Goal: Task Accomplishment & Management: Complete application form

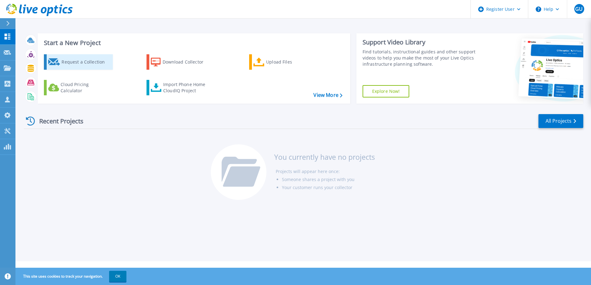
click at [82, 63] on div "Request a Collection" at bounding box center [85, 62] width 49 height 12
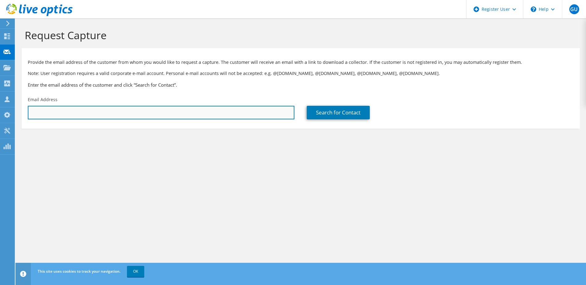
click at [76, 108] on input "text" at bounding box center [161, 113] width 267 height 14
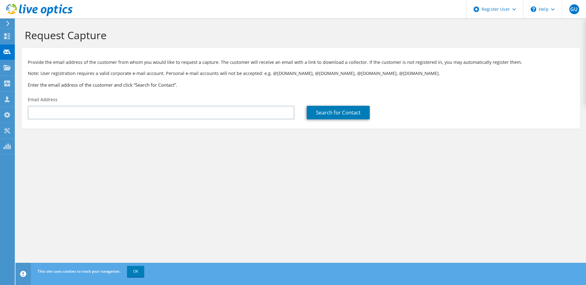
click at [194, 153] on section "Request Capture Provide the email address of the customer from whom you would l…" at bounding box center [300, 89] width 571 height 141
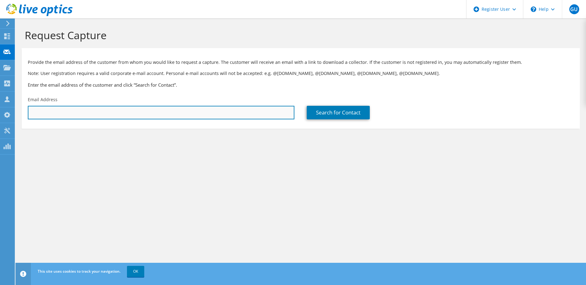
click at [67, 108] on input "text" at bounding box center [161, 113] width 267 height 14
paste input "jens.bohrmann@zew.de"
type input "jens.bohrmann@zew.de"
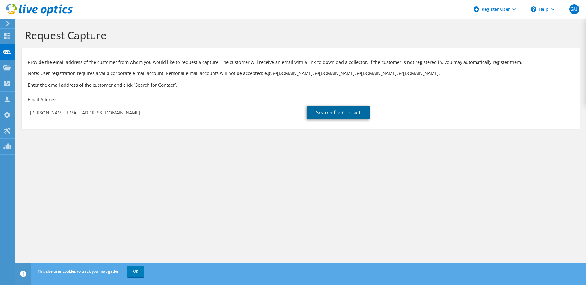
drag, startPoint x: 336, startPoint y: 116, endPoint x: 331, endPoint y: 115, distance: 5.1
click at [336, 116] on link "Search for Contact" at bounding box center [338, 113] width 63 height 14
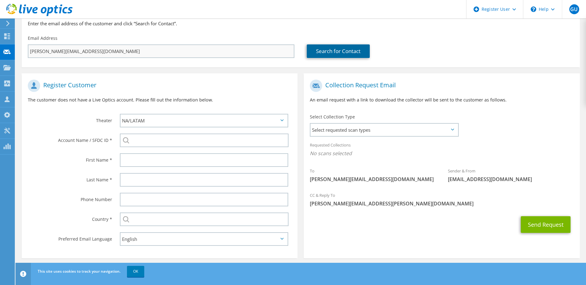
scroll to position [62, 0]
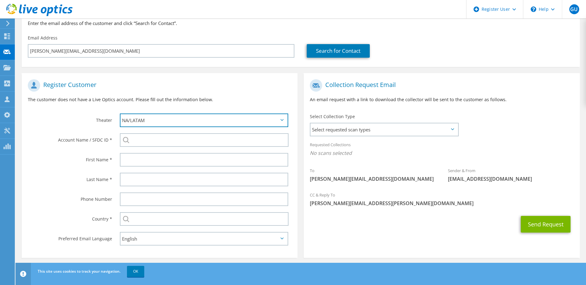
click at [149, 118] on select "APJ EMEA NA/LATAM" at bounding box center [204, 121] width 169 height 14
select select "2"
click at [120, 114] on select "APJ EMEA NA/LATAM" at bounding box center [204, 121] width 169 height 14
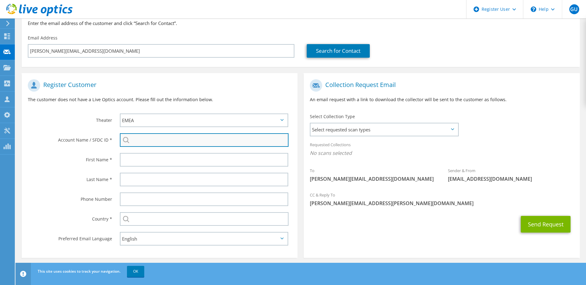
click at [137, 141] on input "search" at bounding box center [204, 140] width 169 height 14
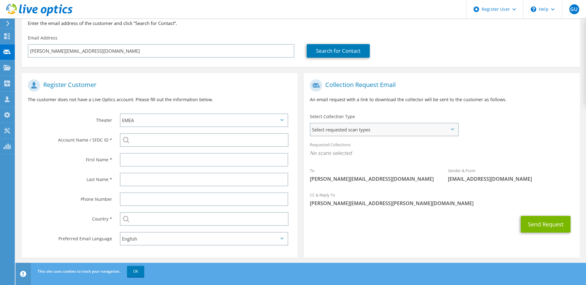
click at [332, 130] on span "Select requested scan types" at bounding box center [383, 130] width 147 height 12
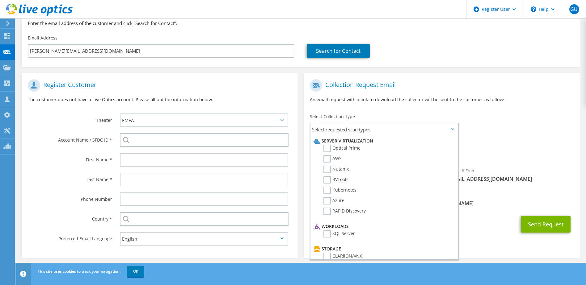
click at [508, 140] on div "Requested Collections No scans selected" at bounding box center [442, 149] width 276 height 23
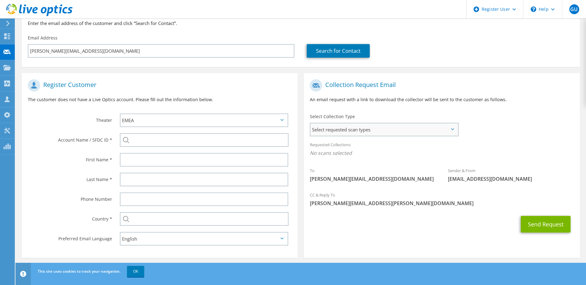
click at [324, 133] on span "Select requested scan types" at bounding box center [383, 130] width 147 height 12
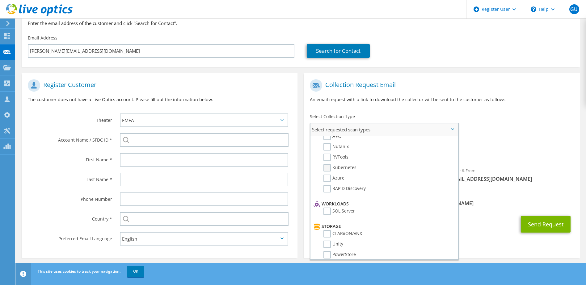
scroll to position [0, 0]
click at [325, 148] on label "Optical Prime" at bounding box center [341, 148] width 37 height 7
click at [0, 0] on input "Optical Prime" at bounding box center [0, 0] width 0 height 0
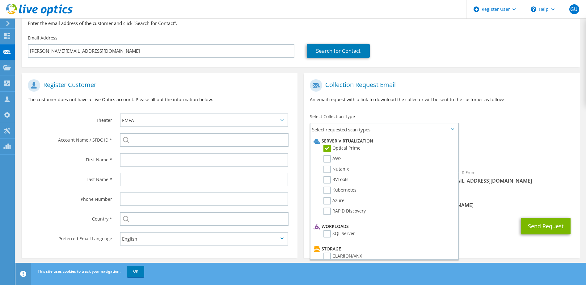
click at [494, 142] on div "Requested Collections No scans selected Optical Prime" at bounding box center [442, 150] width 276 height 25
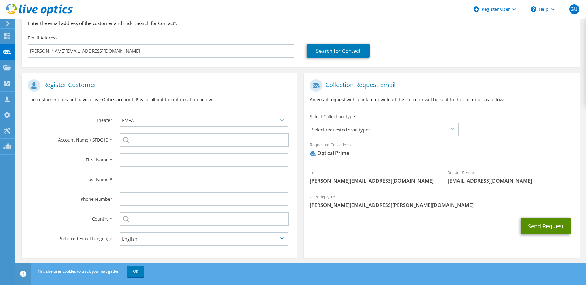
click at [536, 227] on button "Send Request" at bounding box center [546, 226] width 50 height 17
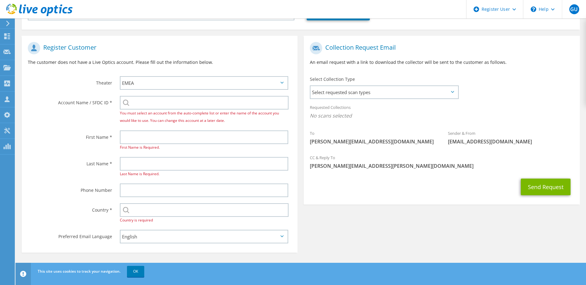
scroll to position [101, 0]
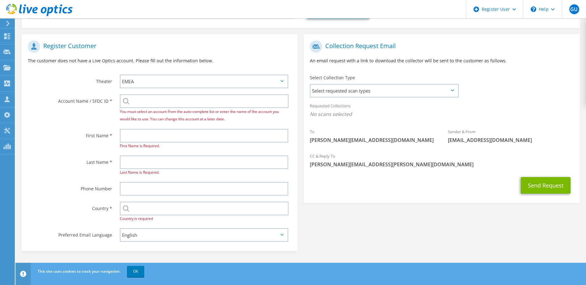
click at [358, 231] on div "Register Customer The customer does not have a Live Optics account. Please fill…" at bounding box center [301, 141] width 564 height 226
click at [161, 209] on input "text" at bounding box center [204, 209] width 169 height 14
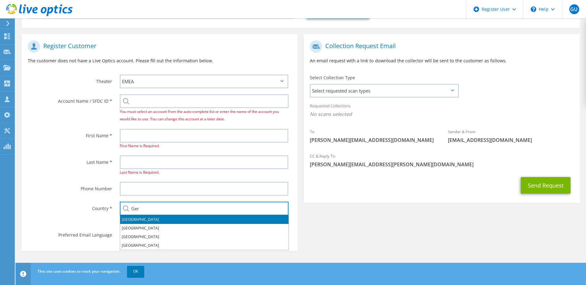
click at [139, 220] on li "[GEOGRAPHIC_DATA]" at bounding box center [204, 220] width 168 height 9
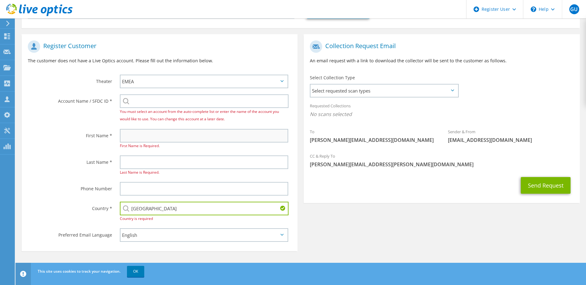
type input "[GEOGRAPHIC_DATA]"
click at [130, 139] on input "text" at bounding box center [204, 136] width 169 height 14
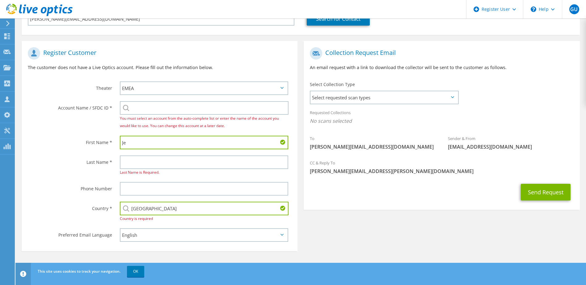
scroll to position [94, 0]
type input "[PERSON_NAME]"
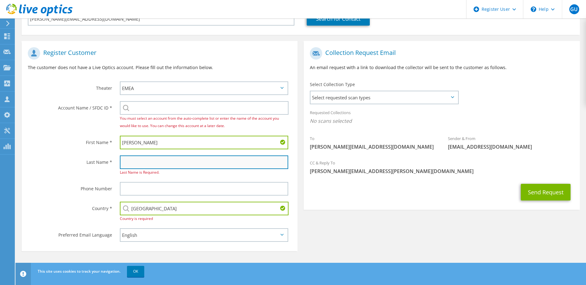
click at [124, 156] on input "text" at bounding box center [204, 163] width 169 height 14
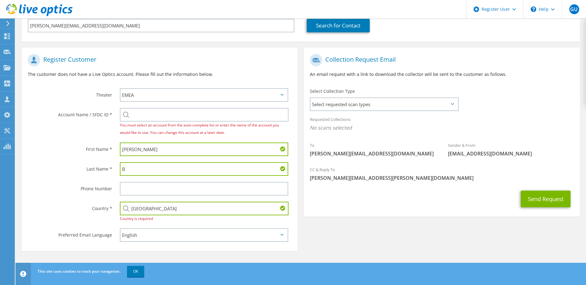
scroll to position [87, 0]
type input "Bohrmann"
click at [153, 236] on select "English Deutsch Español Français Italiano Polski Português Русский 한국어 中文 日本語" at bounding box center [204, 236] width 169 height 14
select select "de-DE"
click at [120, 229] on select "English Deutsch Español Français Italiano Polski Português Русский 한국어 中文 日本語" at bounding box center [204, 236] width 169 height 14
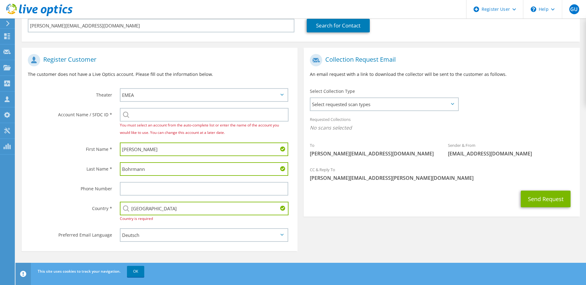
click at [354, 227] on div "Register Customer The customer does not have a Live Optics account. Please fill…" at bounding box center [301, 148] width 564 height 213
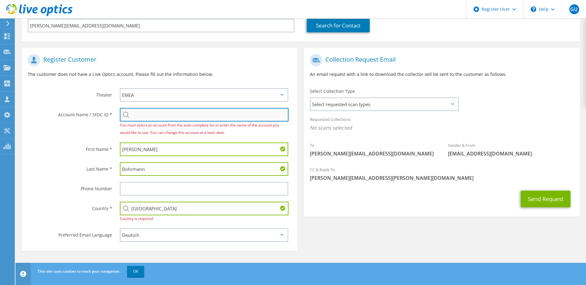
click at [131, 115] on input "search" at bounding box center [204, 115] width 169 height 14
paste input "Zentrum für Europäische Wirtschaftsforschung"
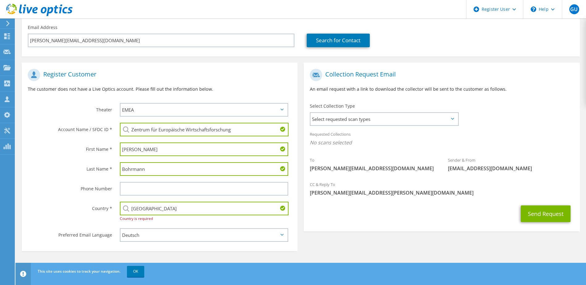
click at [238, 132] on input "Zentrum für Europäische Wirtschaftsforschung" at bounding box center [204, 130] width 169 height 14
click at [241, 131] on input "Zentrum für Europäische Wirtschaftsforschung" at bounding box center [204, 130] width 169 height 14
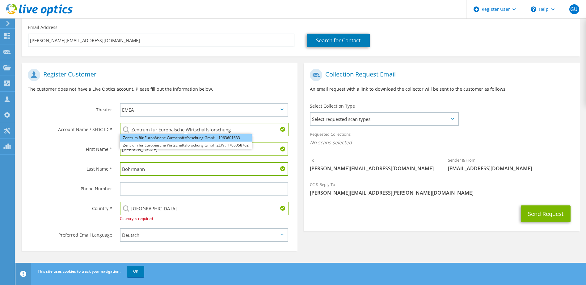
click at [228, 138] on li "Zentrum für Europäische Wirtschaftsforschung GmbH : 1963601633" at bounding box center [186, 137] width 132 height 7
type input "Zentrum für Europäische Wirtschaftsforschung GmbH : 1963601633"
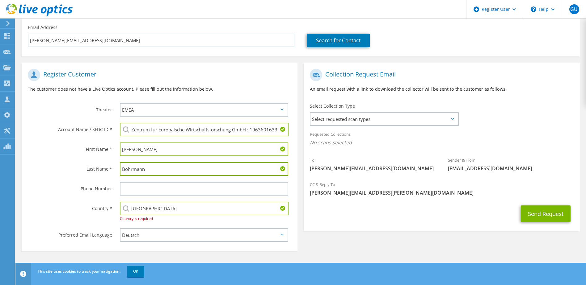
click at [43, 130] on label "Account Name / SFDC ID *" at bounding box center [70, 128] width 84 height 10
click at [343, 121] on span "Select requested scan types" at bounding box center [383, 119] width 147 height 12
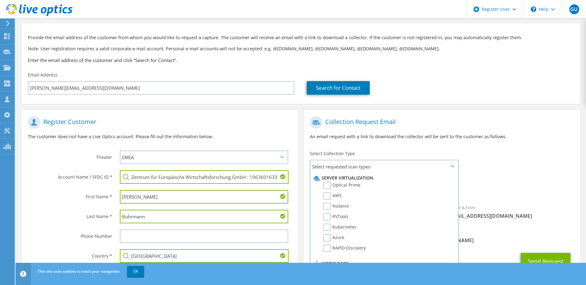
scroll to position [11, 0]
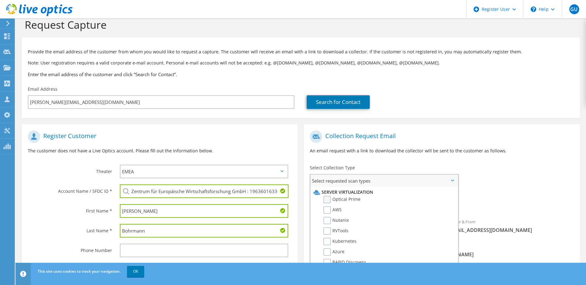
click at [330, 197] on label "Optical Prime" at bounding box center [341, 199] width 37 height 7
click at [0, 0] on input "Optical Prime" at bounding box center [0, 0] width 0 height 0
click at [467, 145] on div "Collection Request Email An email request with a link to download the collector…" at bounding box center [442, 145] width 276 height 34
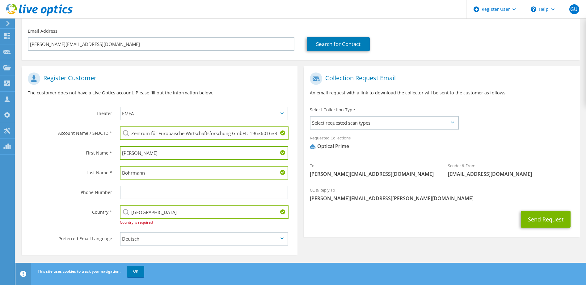
scroll to position [72, 0]
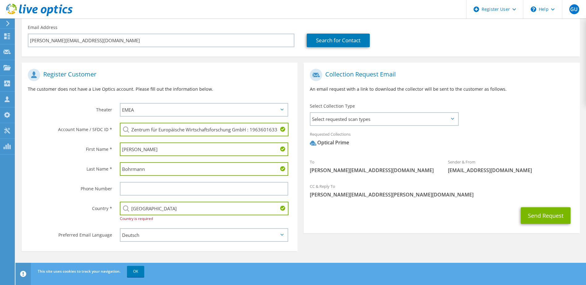
click at [363, 112] on div "Select Collection Type Select requested scan types Server Virtualization Optica…" at bounding box center [384, 114] width 149 height 22
click at [355, 119] on span "Select requested scan types" at bounding box center [383, 119] width 147 height 12
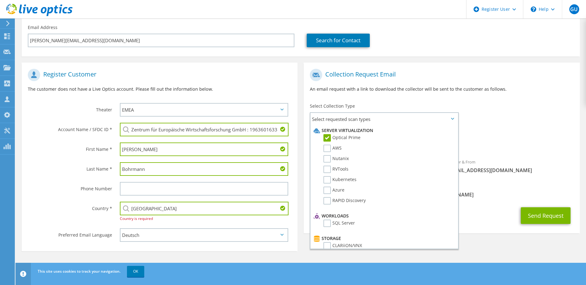
click at [497, 98] on div "Collection Request Email An email request with a link to download the collector…" at bounding box center [442, 83] width 276 height 34
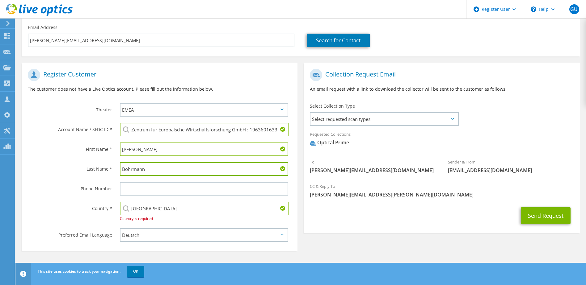
drag, startPoint x: 130, startPoint y: 129, endPoint x: 448, endPoint y: 164, distance: 319.2
click at [443, 164] on div "Register Customer The customer does not have a Live Optics account. Please fill…" at bounding box center [301, 156] width 564 height 198
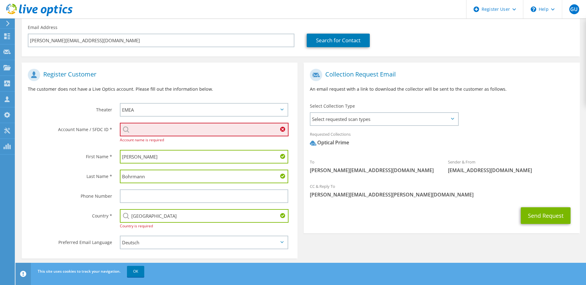
paste input "28950196"
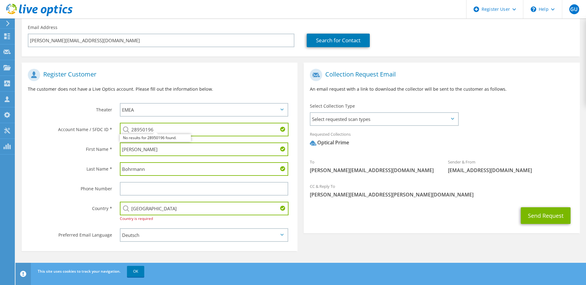
type input "28950196"
click at [70, 154] on div "First Name *" at bounding box center [68, 149] width 92 height 19
drag, startPoint x: 170, startPoint y: 132, endPoint x: 102, endPoint y: 126, distance: 68.5
click at [102, 126] on div "Account Name / SFDC ID * 28950196 No results for 28950196 found." at bounding box center [160, 130] width 276 height 20
click at [54, 148] on label "First Name *" at bounding box center [70, 148] width 84 height 10
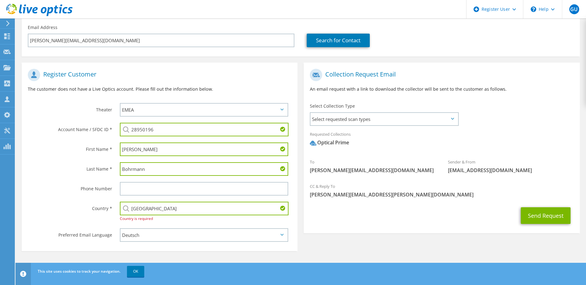
click at [54, 148] on label "First Name *" at bounding box center [70, 148] width 84 height 10
click at [544, 216] on button "Send Request" at bounding box center [546, 216] width 50 height 17
click at [400, 122] on span "Select requested scan types" at bounding box center [383, 119] width 147 height 12
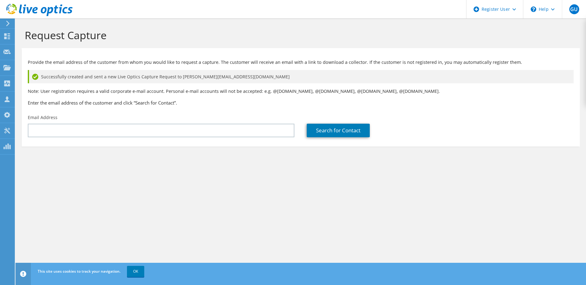
click at [302, 211] on div "Request Capture Provide the email address of the customer from whom you would l…" at bounding box center [300, 152] width 571 height 267
